Goal: Task Accomplishment & Management: Complete application form

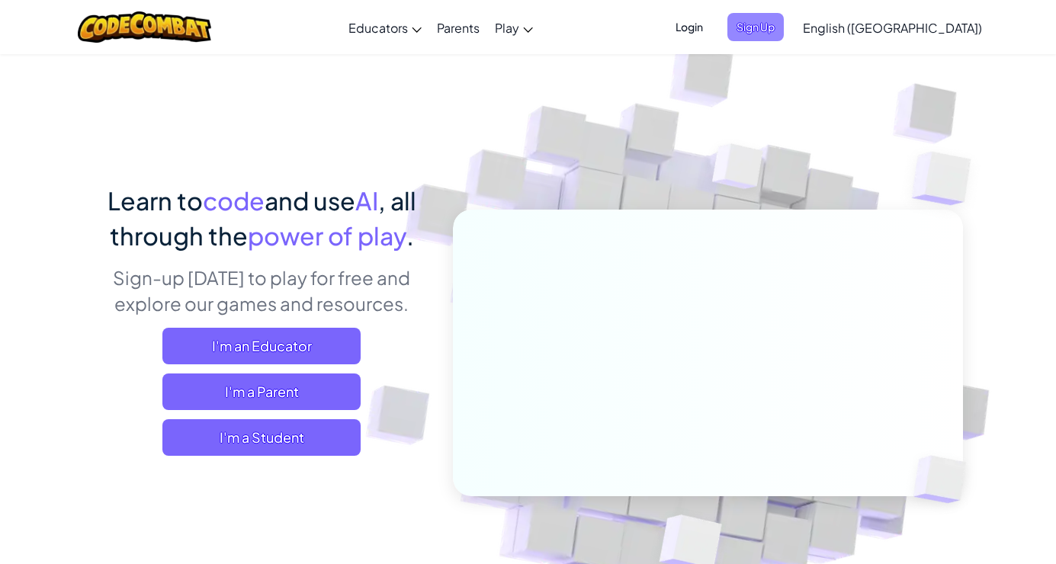
click at [784, 32] on span "Sign Up" at bounding box center [755, 27] width 56 height 28
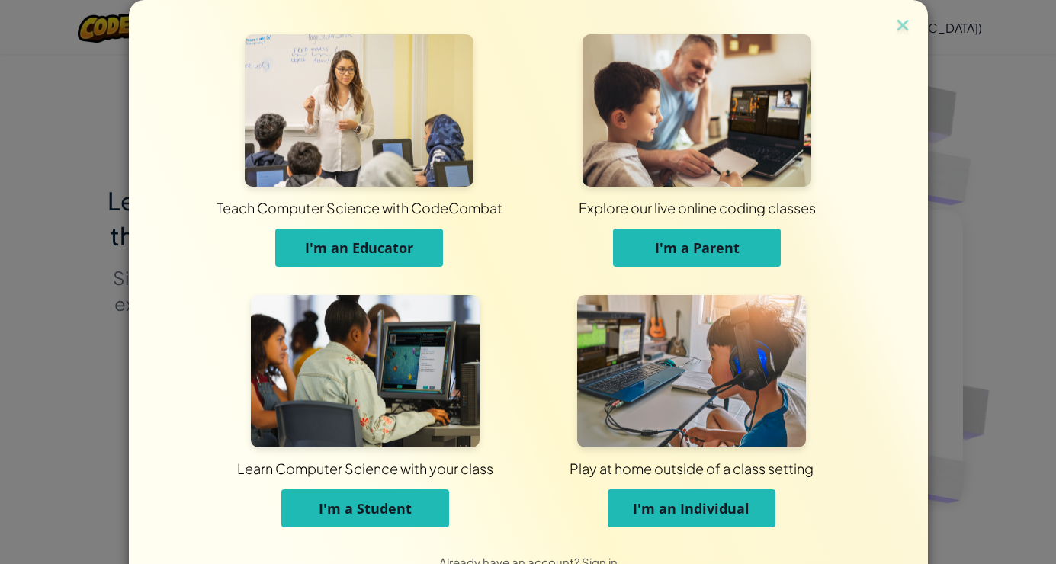
click at [399, 236] on button "I'm an Educator" at bounding box center [359, 248] width 168 height 38
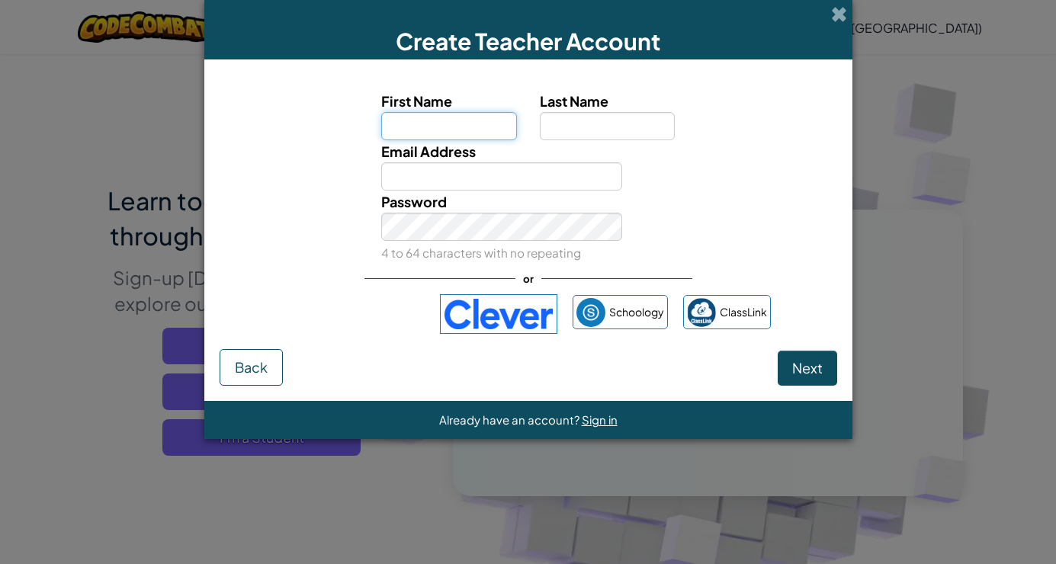
click at [479, 130] on input "First Name" at bounding box center [449, 126] width 136 height 28
type input "[PERSON_NAME]"
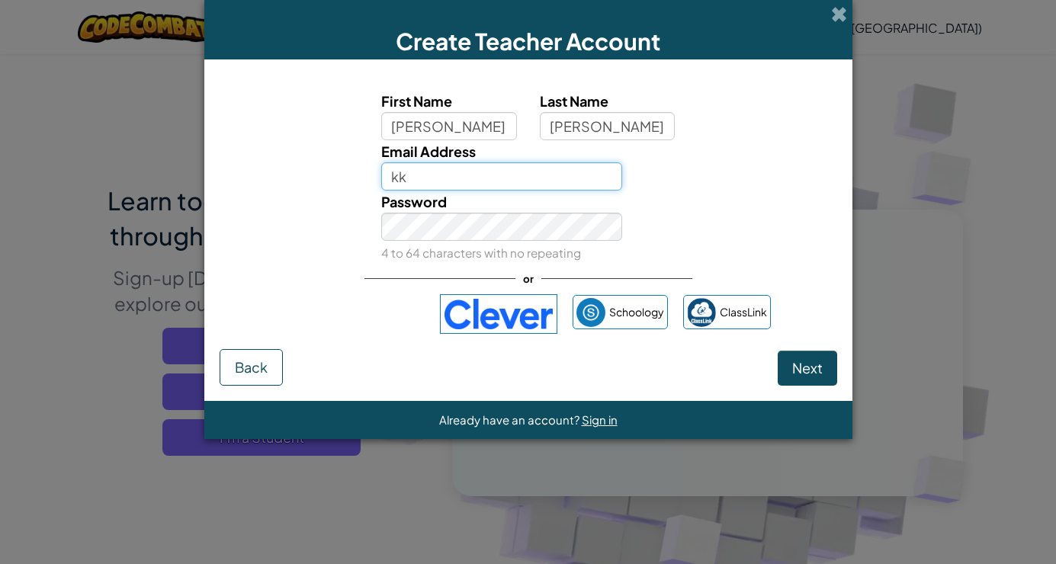
type input "[EMAIL_ADDRESS][DOMAIN_NAME]"
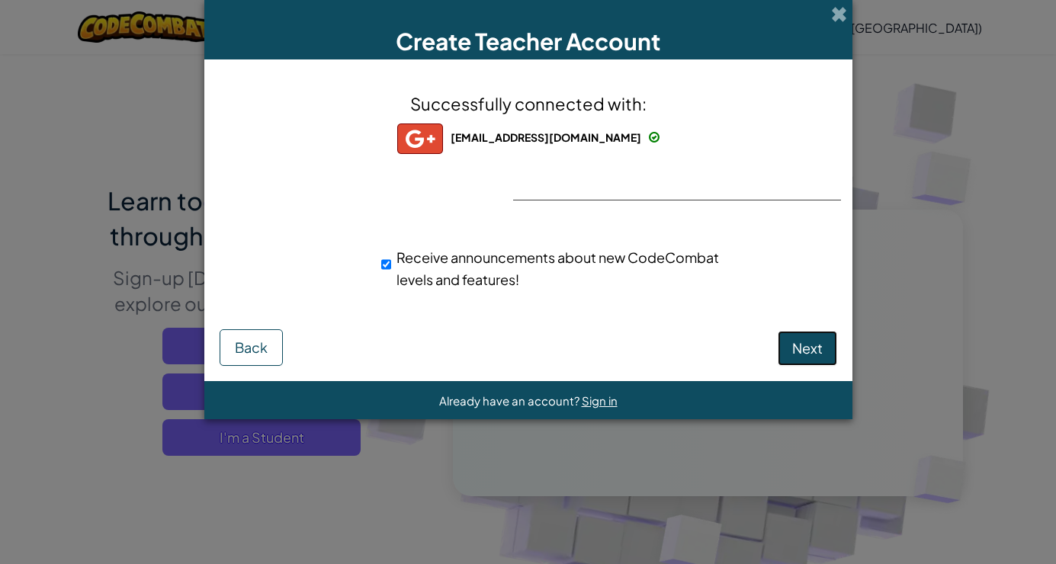
click at [823, 348] on button "Next" at bounding box center [807, 348] width 59 height 35
select select
select select "[GEOGRAPHIC_DATA]"
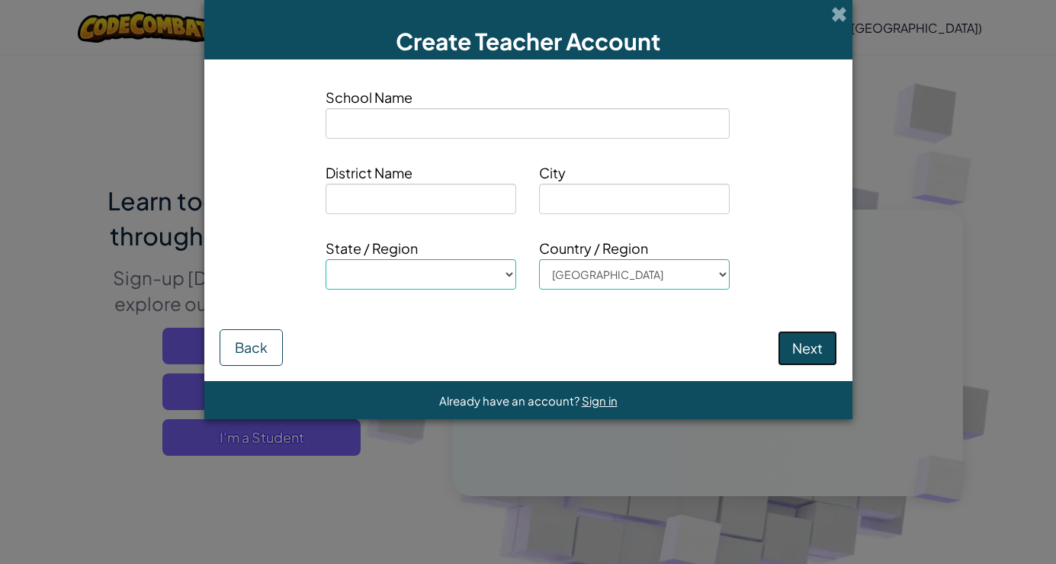
click at [807, 352] on button "Next" at bounding box center [807, 348] width 59 height 35
select select
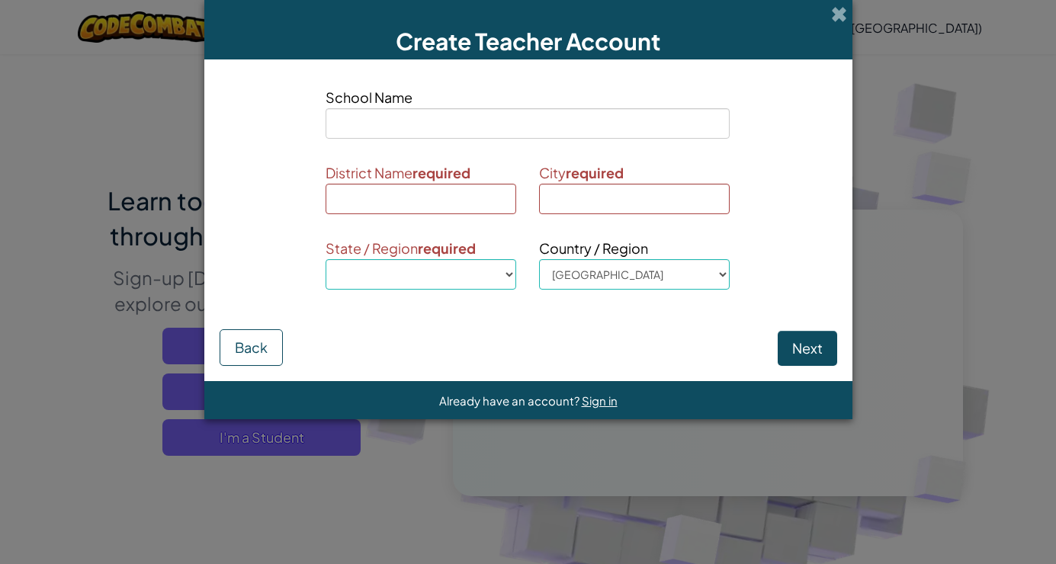
click at [399, 106] on span "School Name" at bounding box center [528, 97] width 404 height 22
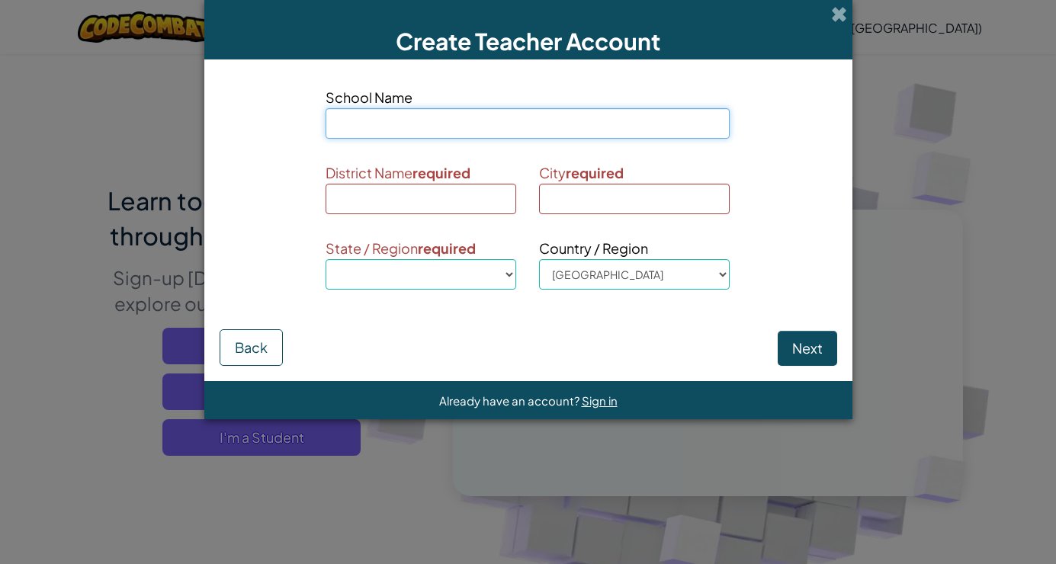
click at [382, 120] on input at bounding box center [528, 123] width 404 height 30
type input "B"
select select
type input "BN"
select select
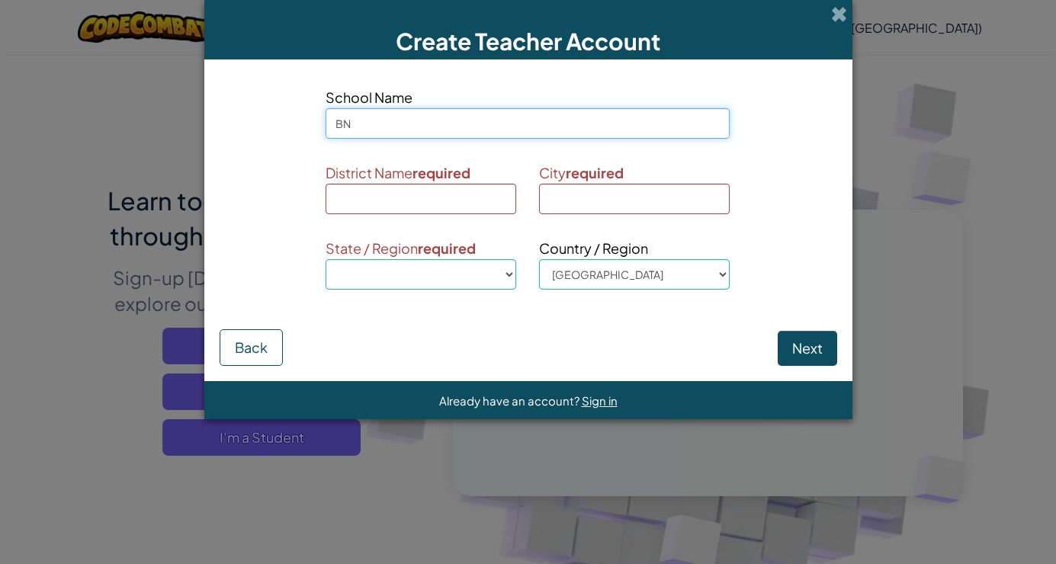
type input "BNa"
select select
type input "BNas"
select select
type input "BNa"
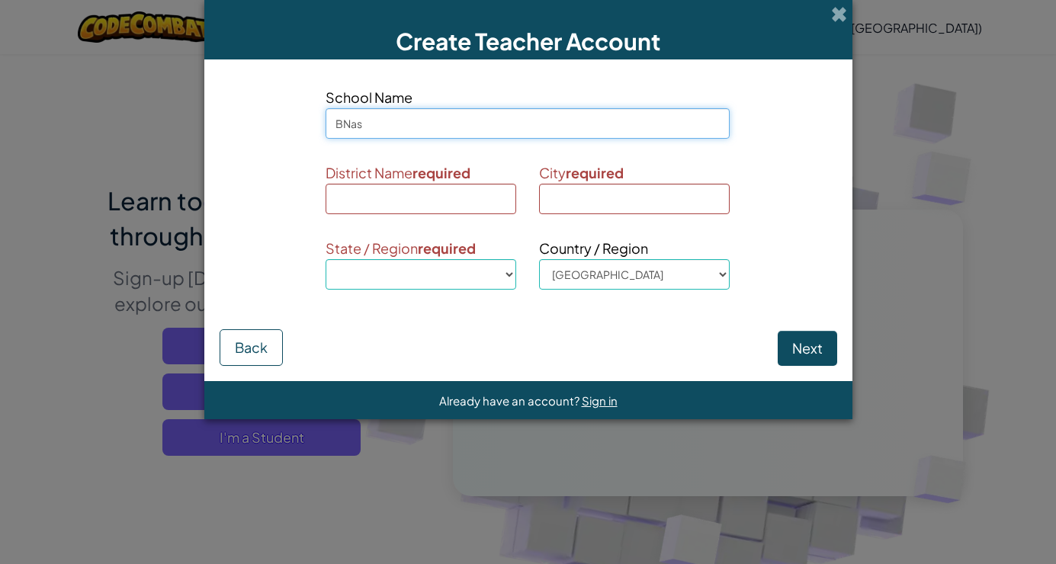
select select
type input "BN"
select select
type input "B"
select select
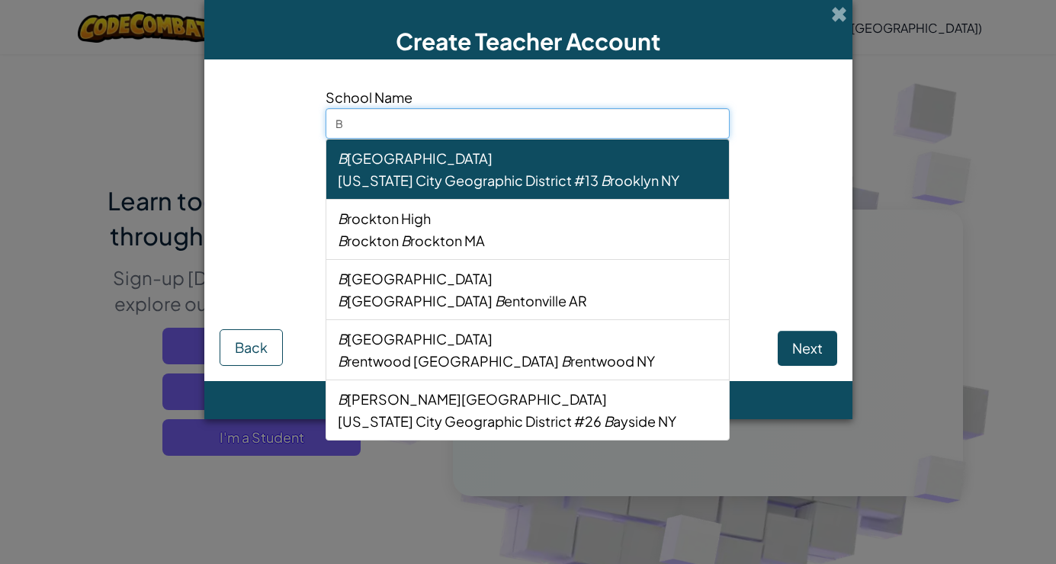
type input "Ba"
select select
type input "Bas"
select select
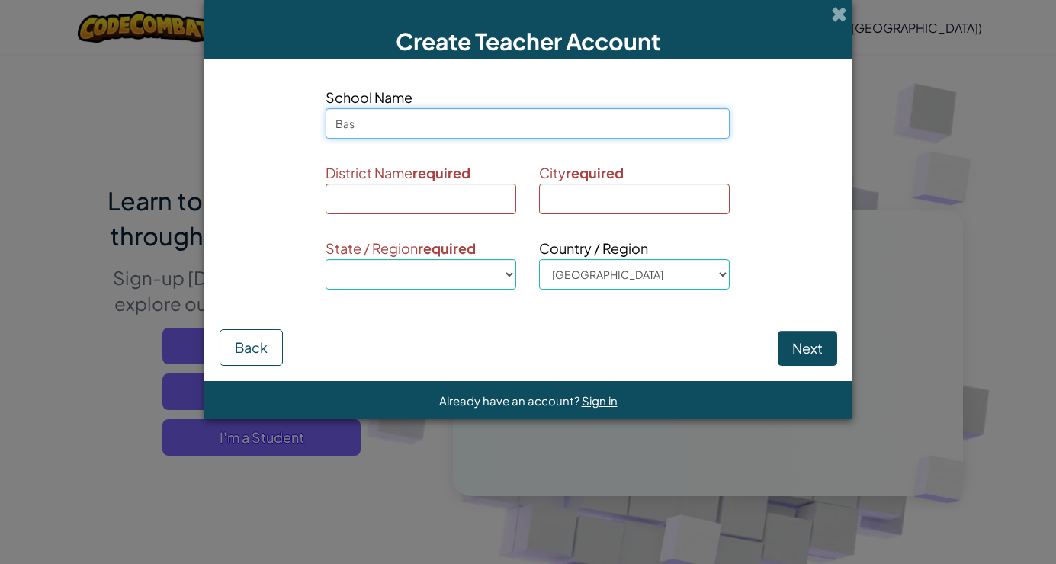
type input "Base"
select select
type input "Baseh"
select select
type input "Baseho"
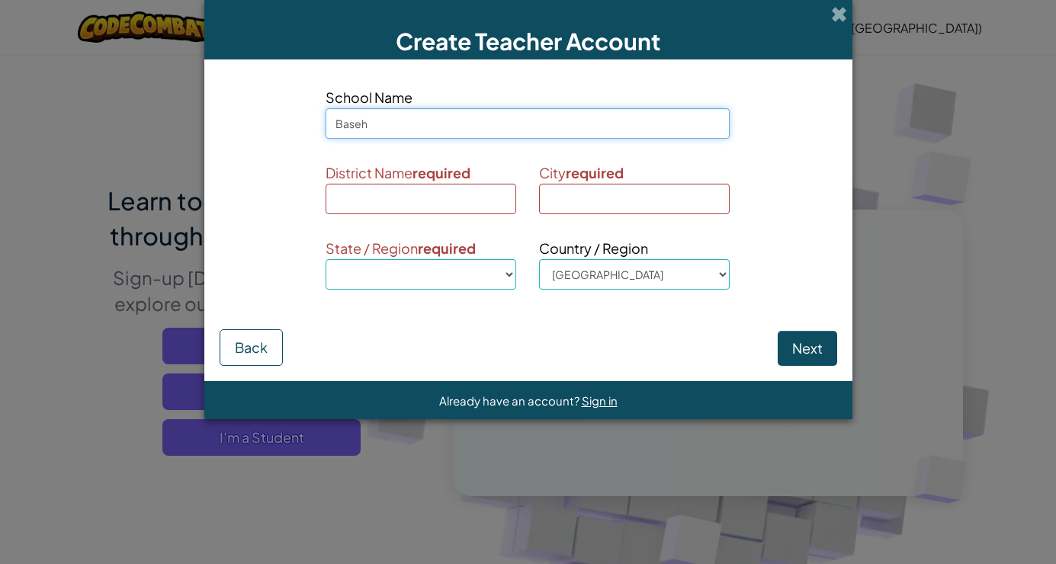
select select
type input "Basehor"
select select
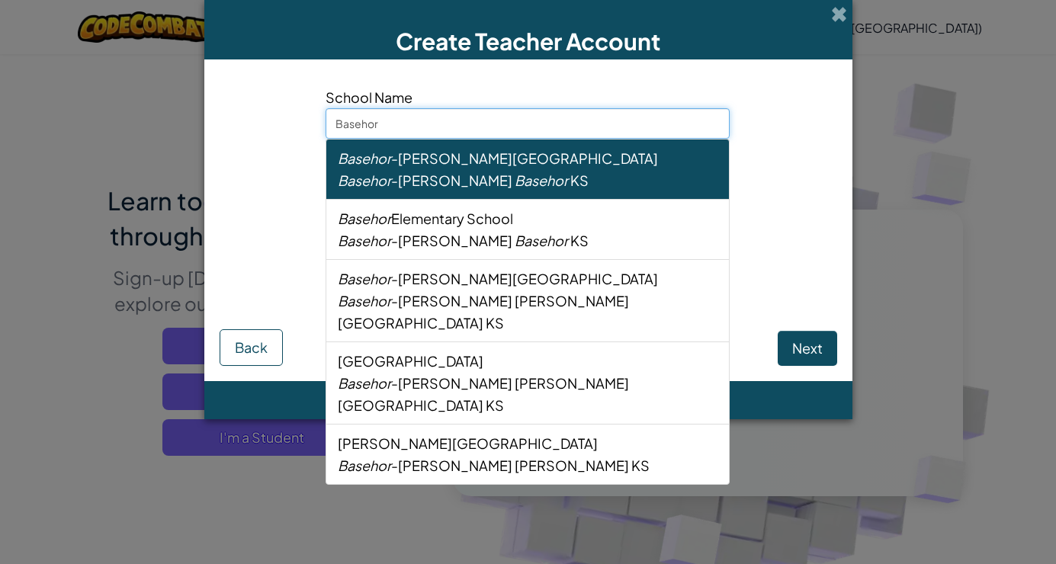
type input "Basehor-"
select select
click at [359, 164] on em "Basehor" at bounding box center [364, 158] width 53 height 18
type input "Basehor-[PERSON_NAME][GEOGRAPHIC_DATA]"
type input "Basehor-[PERSON_NAME]"
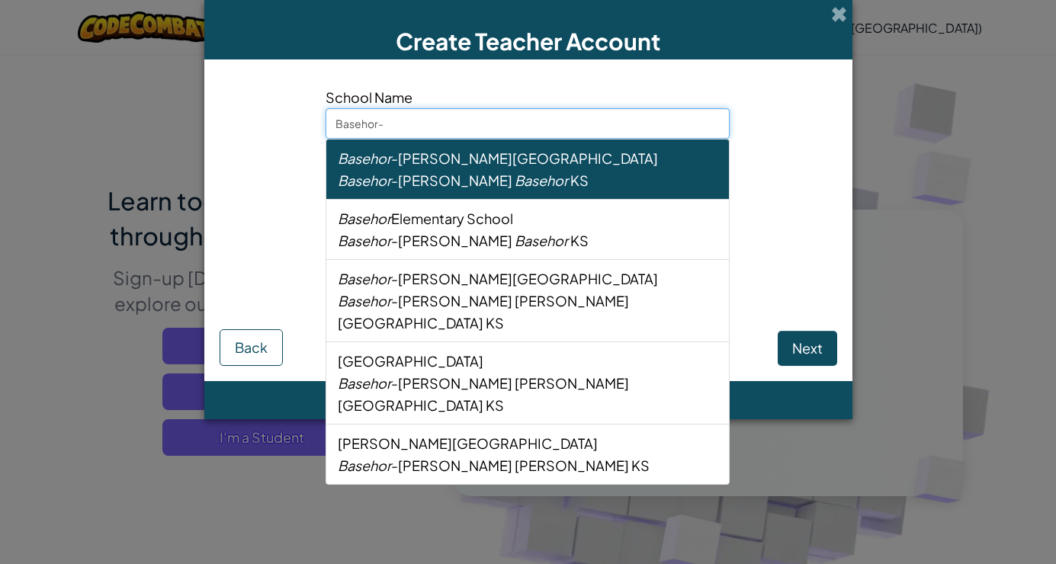
type input "Basehor"
select select "KS"
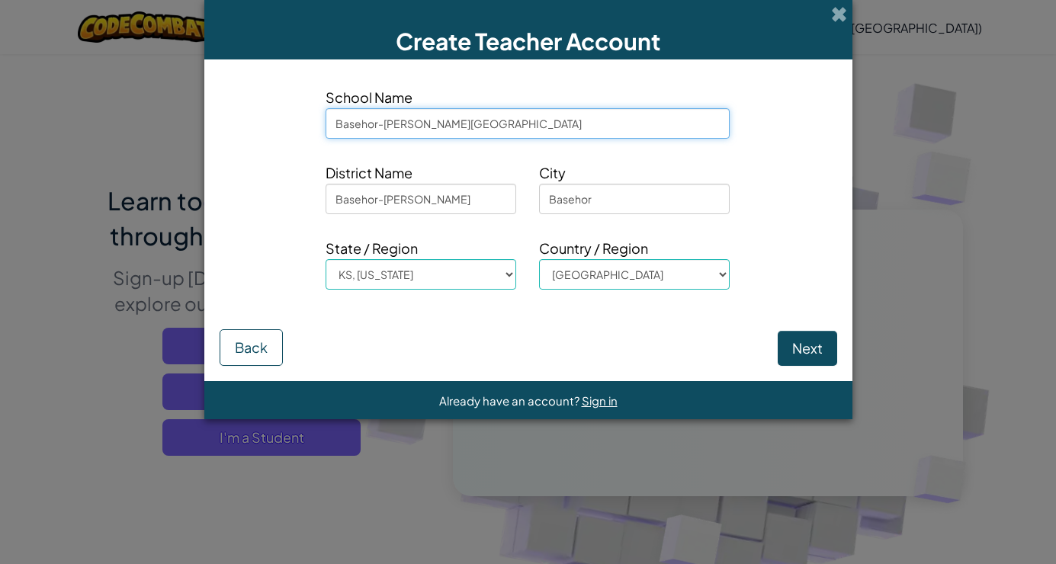
type input "Basehor-[PERSON_NAME][GEOGRAPHIC_DATA]"
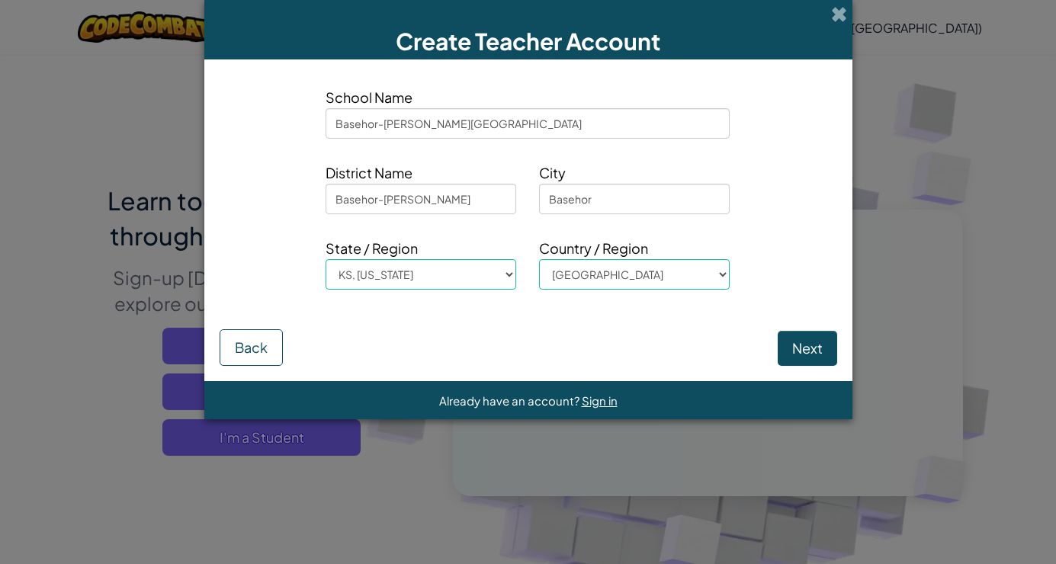
click at [796, 194] on div "District Name Basehor-[GEOGRAPHIC_DATA]" at bounding box center [528, 194] width 640 height 64
click at [823, 351] on button "Next" at bounding box center [807, 348] width 59 height 35
